Goal: Information Seeking & Learning: Learn about a topic

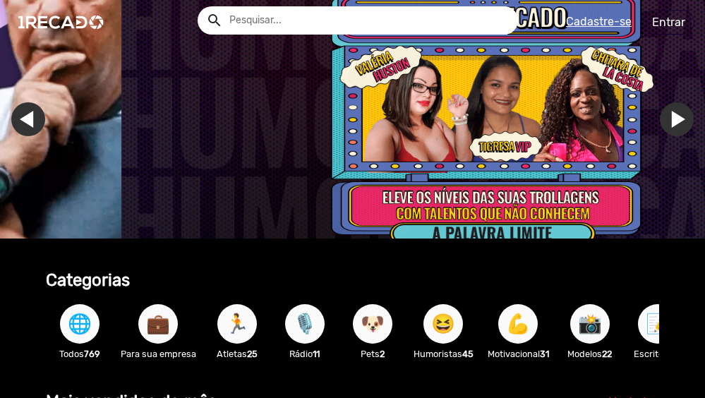
scroll to position [0, 2083]
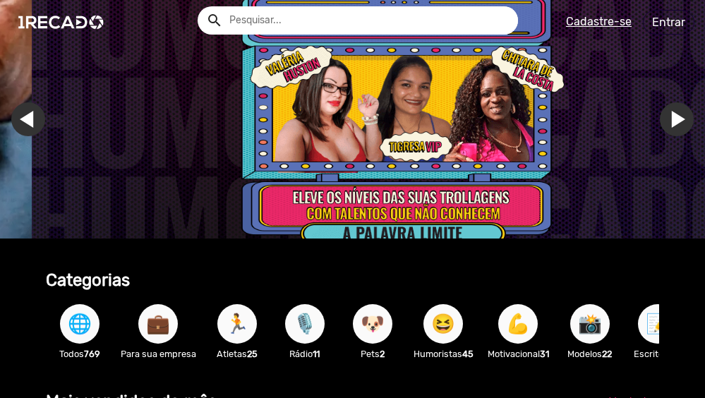
click at [348, 15] on input "text" at bounding box center [369, 20] width 300 height 28
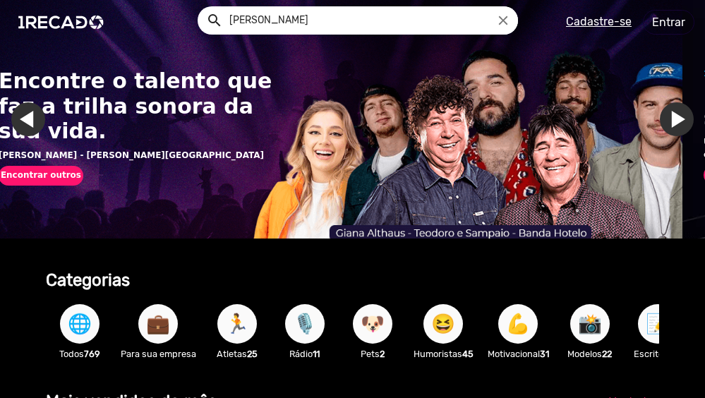
scroll to position [0, 0]
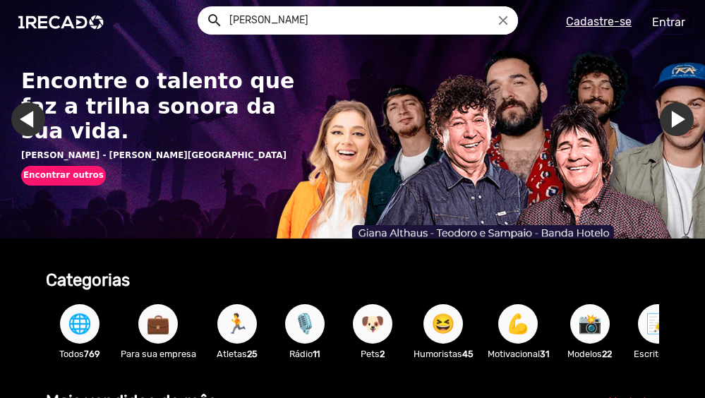
click at [201, 7] on button "search" at bounding box center [213, 19] width 25 height 25
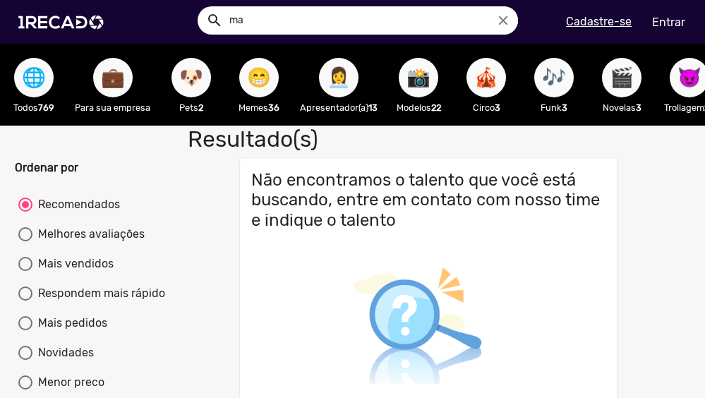
type input "m"
type input "[PERSON_NAME]"
click at [201, 7] on button "search" at bounding box center [213, 19] width 25 height 25
click at [513, 25] on input "[PERSON_NAME]" at bounding box center [369, 20] width 300 height 28
click at [509, 25] on icon "close" at bounding box center [503, 21] width 16 height 16
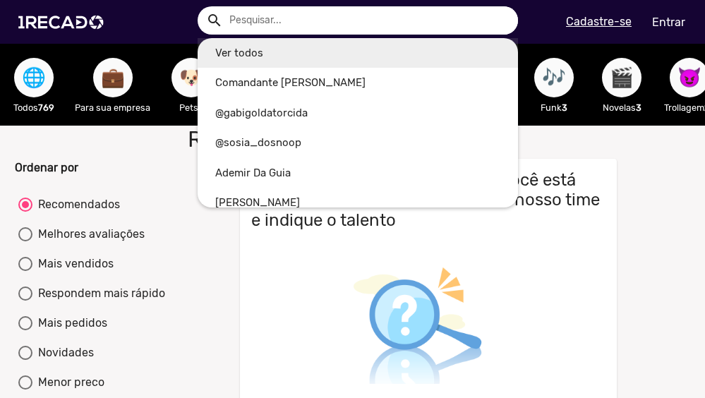
click at [246, 49] on link "Ver todos" at bounding box center [358, 53] width 321 height 30
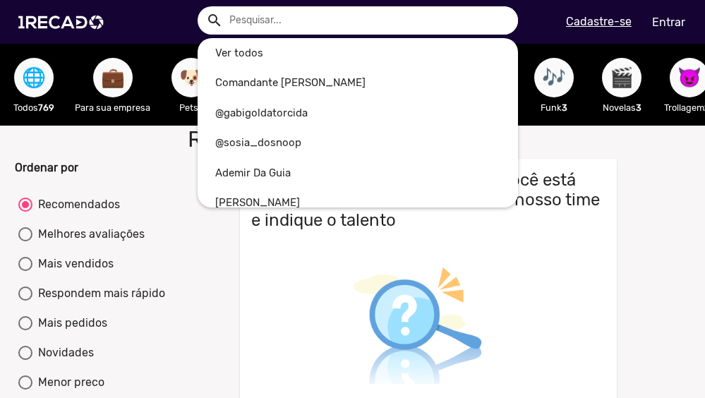
type input "Ver todos"
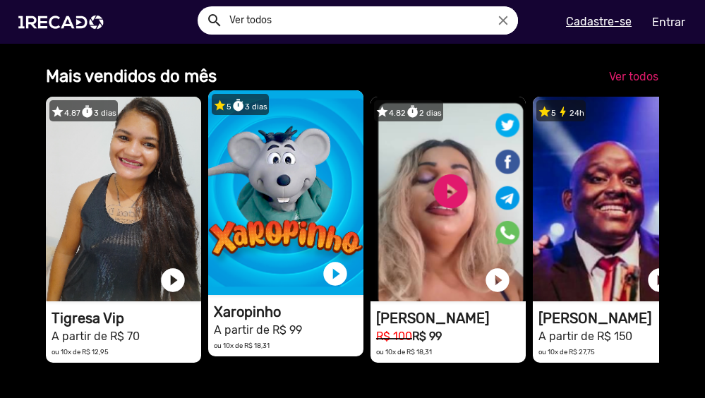
scroll to position [353, 0]
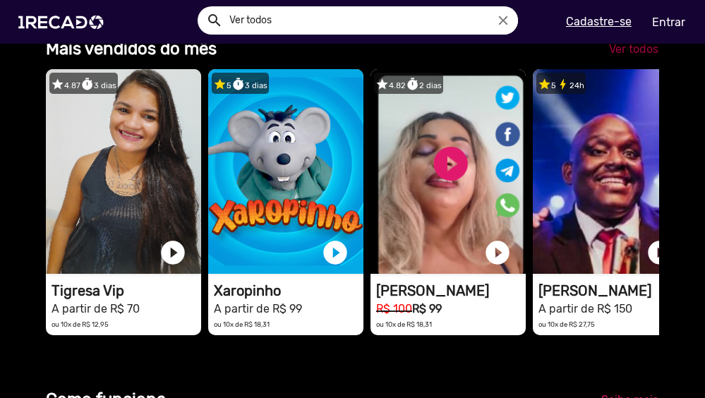
click at [633, 55] on span "Ver todos" at bounding box center [633, 48] width 49 height 13
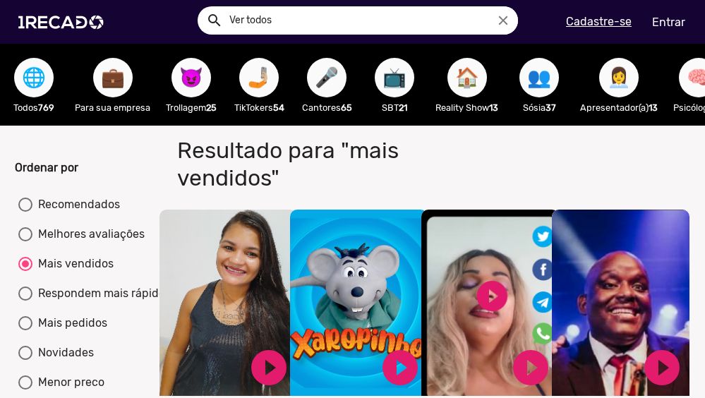
click at [315, 72] on span "🎤" at bounding box center [327, 78] width 24 height 40
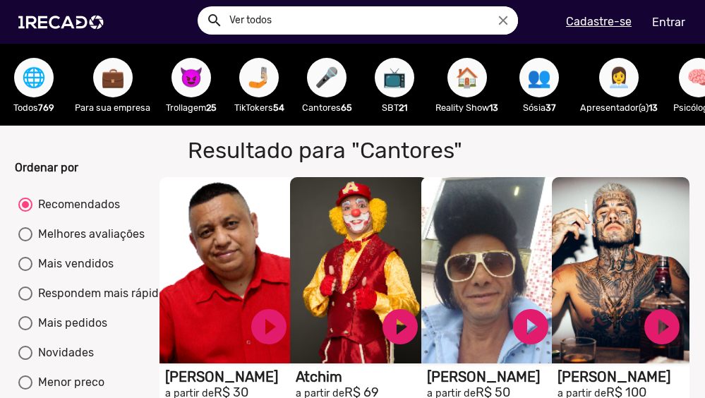
click at [394, 81] on span "📺" at bounding box center [394, 78] width 24 height 40
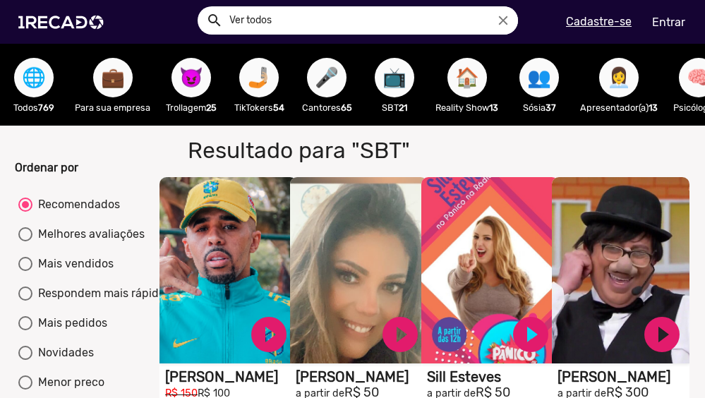
click at [629, 78] on span "👩‍💼" at bounding box center [619, 78] width 24 height 40
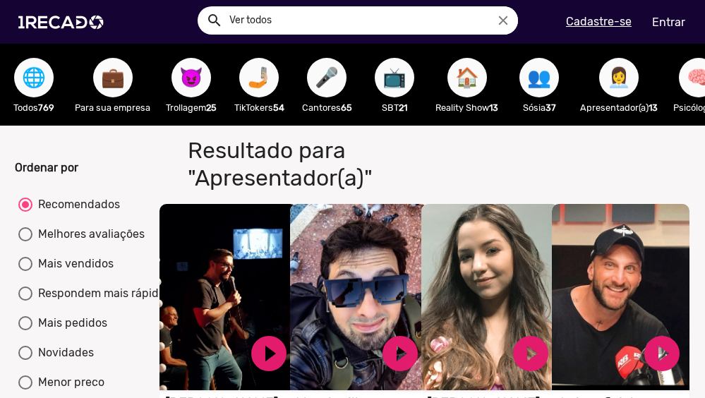
click at [253, 84] on span "🤳🏼" at bounding box center [259, 78] width 24 height 40
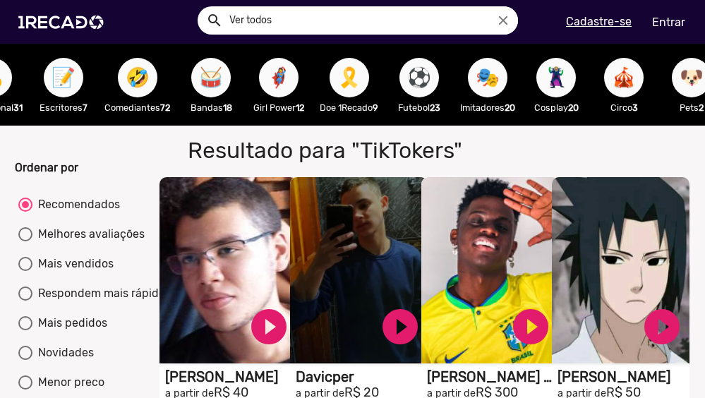
scroll to position [0, 1641]
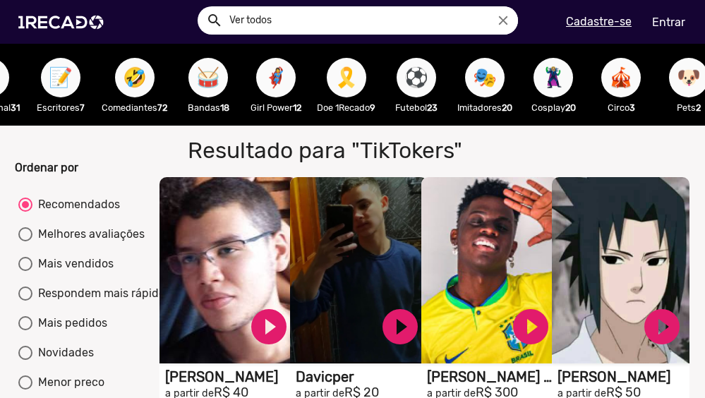
click at [428, 68] on span "⚽" at bounding box center [416, 78] width 24 height 40
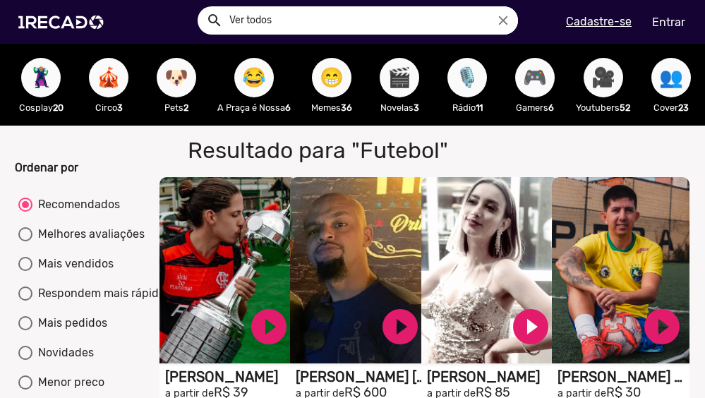
scroll to position [0, 2185]
click at [389, 80] on span "🎬" at bounding box center [399, 78] width 24 height 40
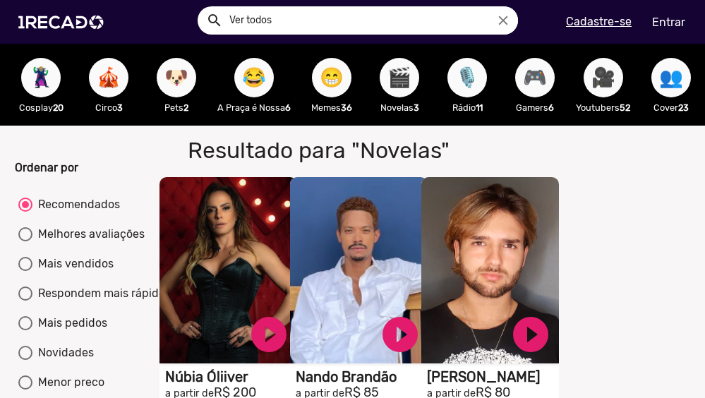
click at [598, 83] on span "🎥" at bounding box center [603, 78] width 24 height 40
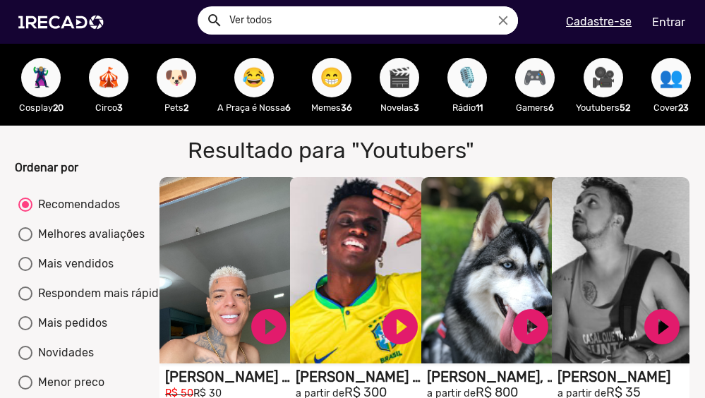
click at [667, 80] on span "👥" at bounding box center [671, 78] width 24 height 40
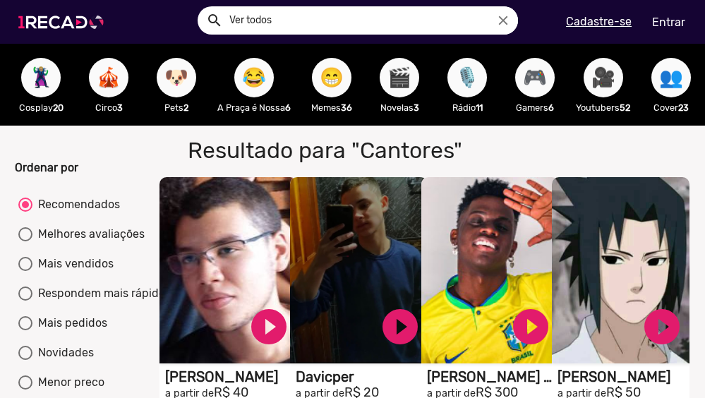
radio input "false"
radio input "true"
